Goal: Check status: Check status

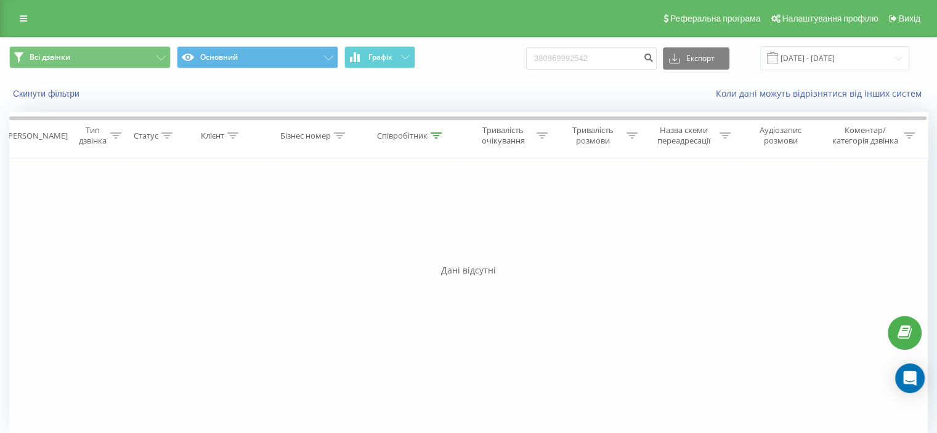
type input "380969992542"
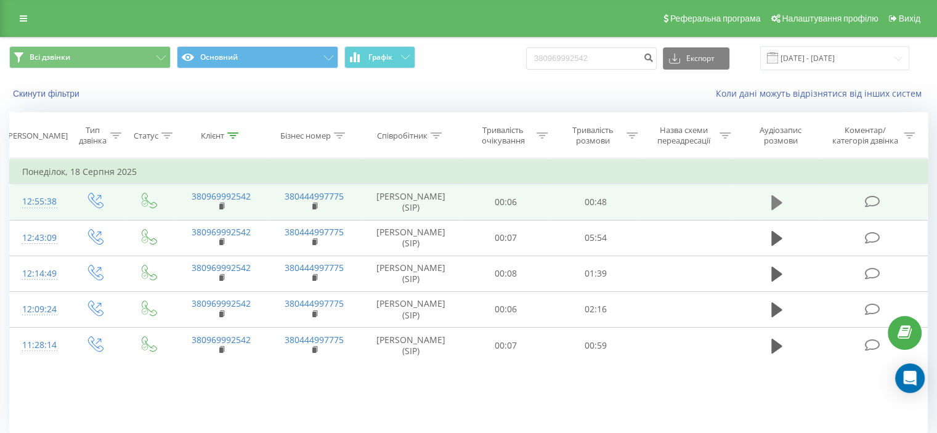
click at [774, 200] on icon at bounding box center [776, 202] width 11 height 15
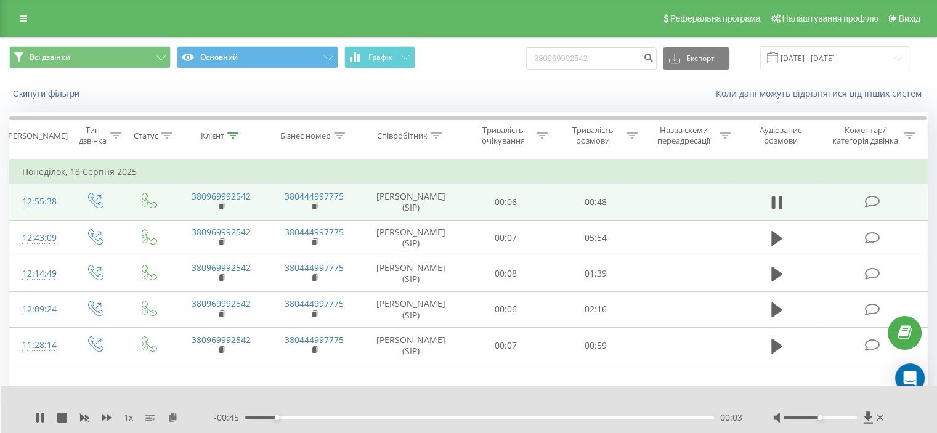
click at [341, 416] on div "00:03" at bounding box center [479, 418] width 469 height 4
click at [413, 417] on div "00:17" at bounding box center [479, 418] width 469 height 4
click at [466, 419] on div "00:22" at bounding box center [479, 418] width 469 height 4
click at [530, 420] on div "- 00:24 00:23 00:23" at bounding box center [478, 418] width 529 height 12
click at [530, 418] on div "00:29" at bounding box center [479, 418] width 469 height 4
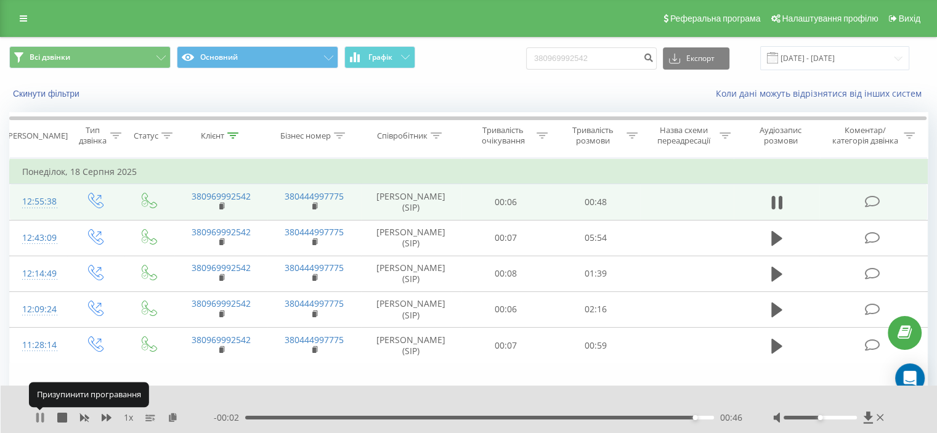
click at [43, 421] on icon at bounding box center [42, 418] width 2 height 10
